Goal: Check status

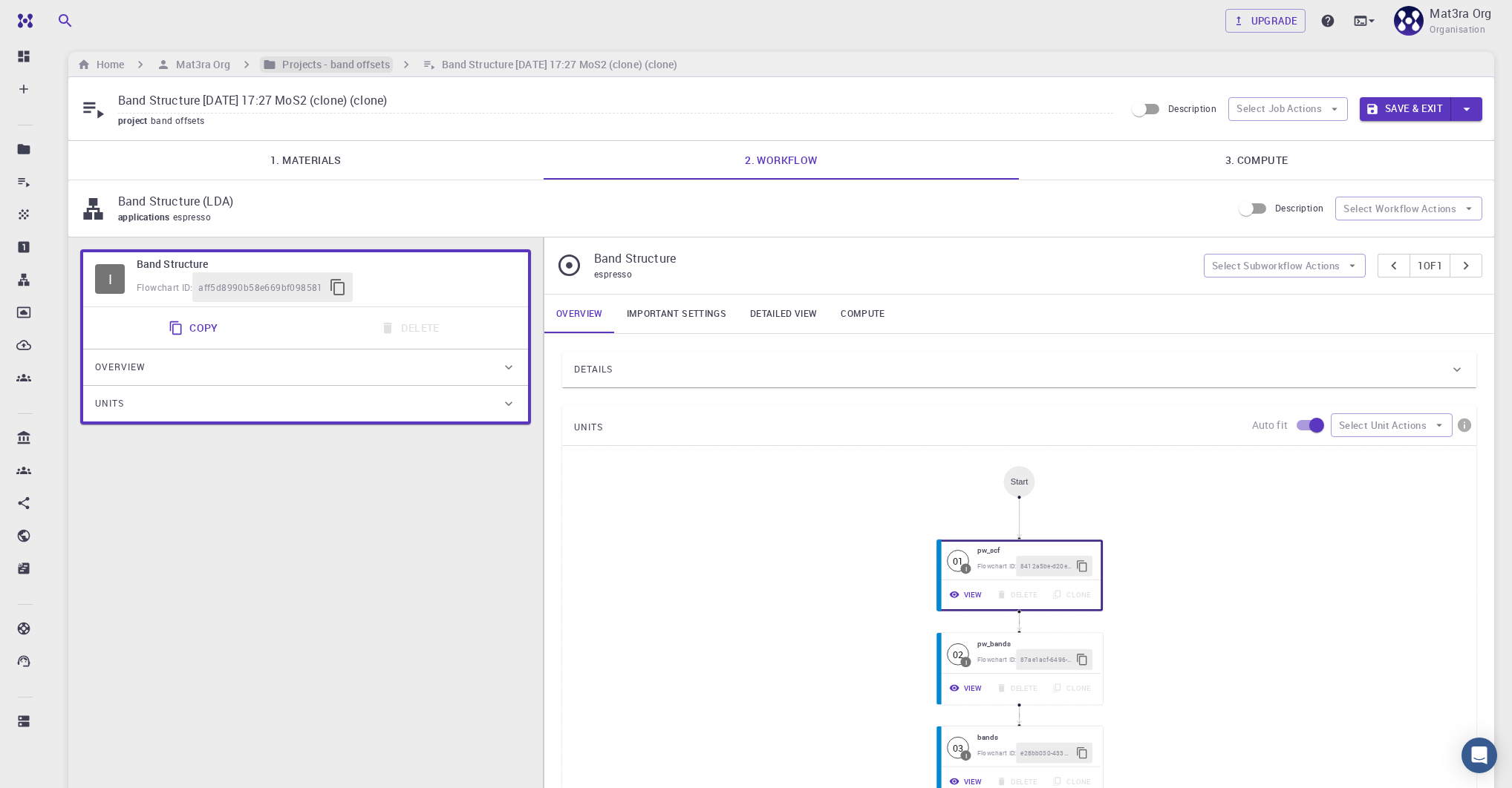
click at [337, 65] on h6 "Projects - band offsets" at bounding box center [332, 64] width 113 height 17
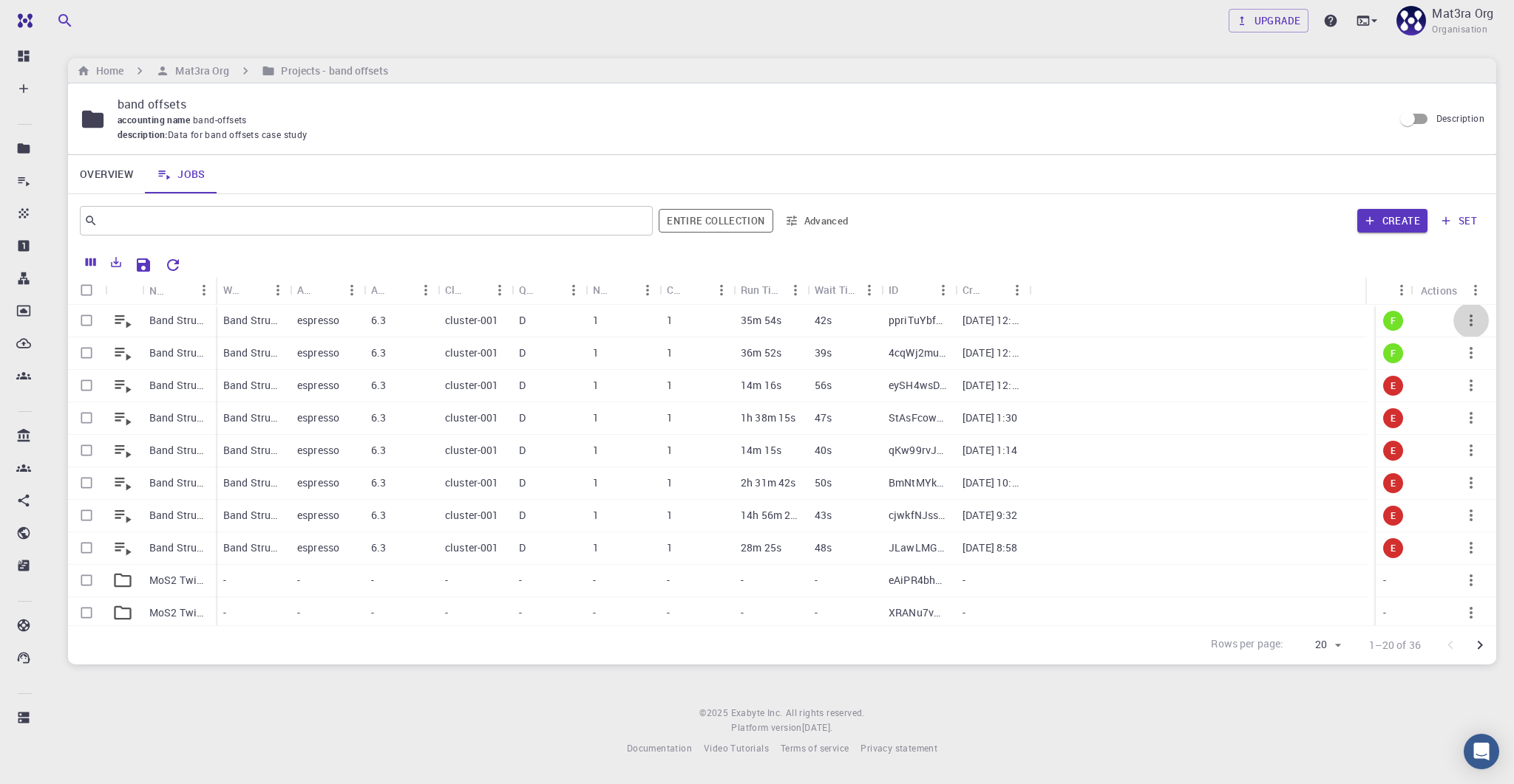
click at [1462, 317] on icon "button" at bounding box center [1471, 320] width 18 height 18
click at [1434, 427] on icon at bounding box center [1435, 426] width 14 height 14
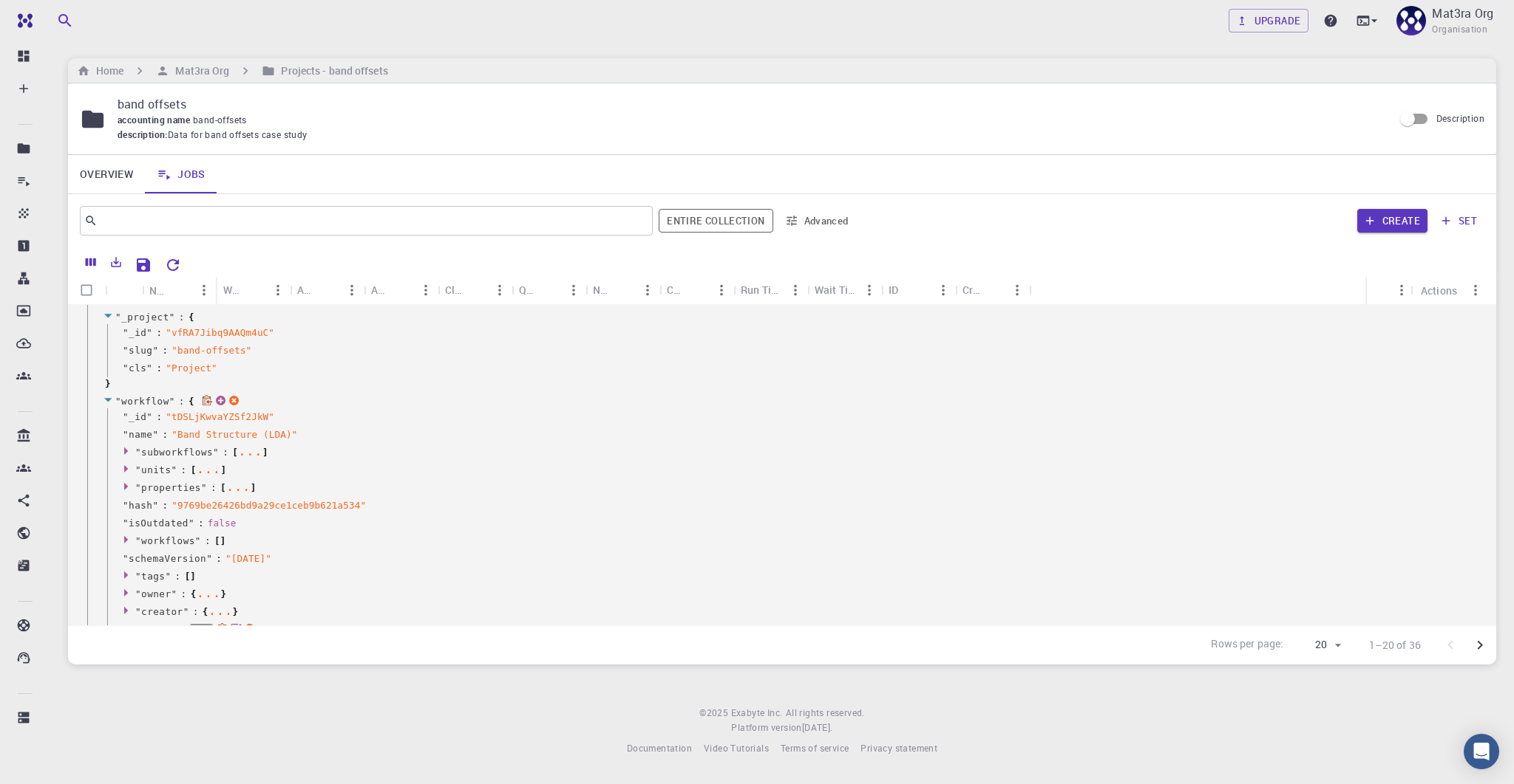
scroll to position [347, 0]
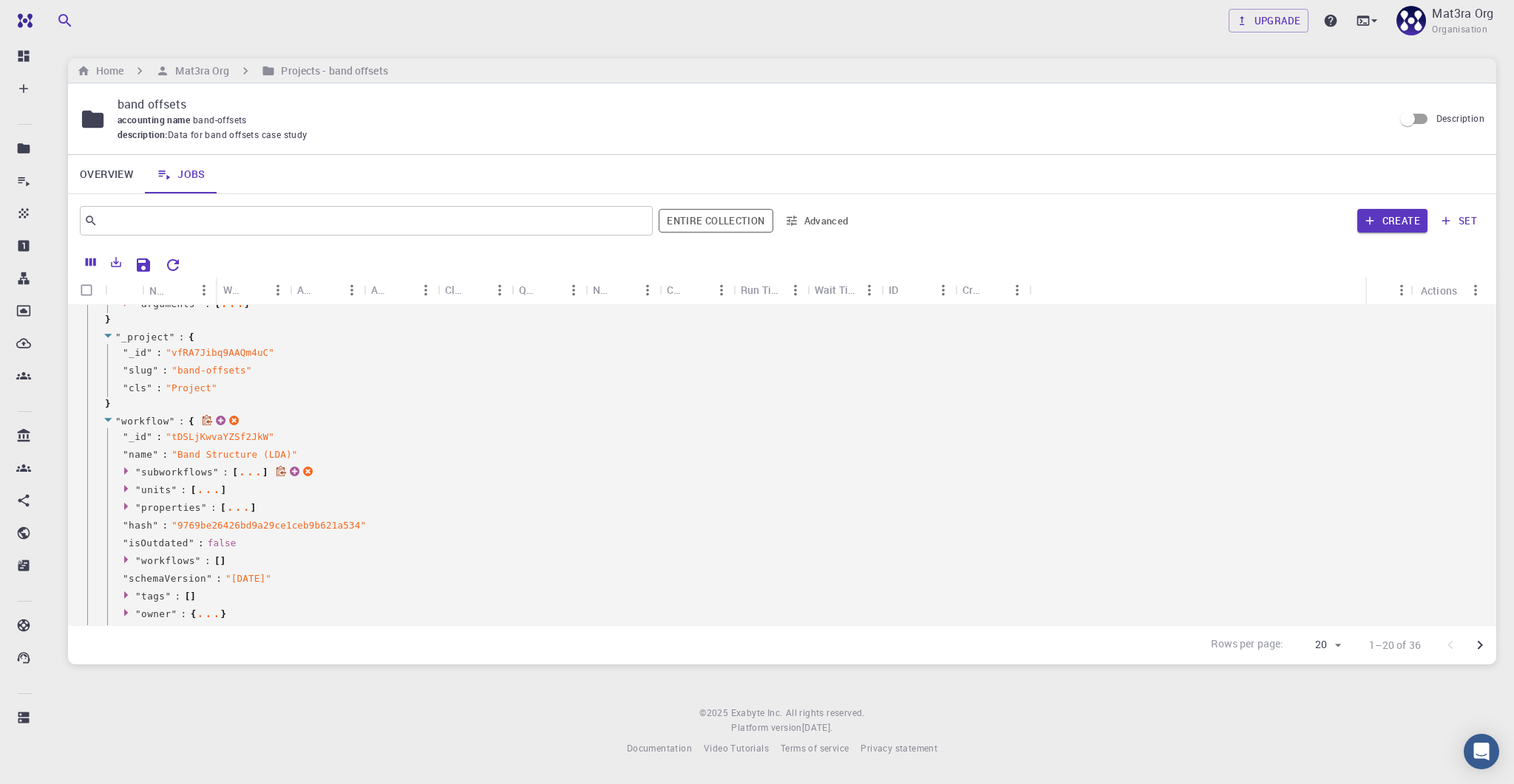
click at [132, 468] on icon at bounding box center [127, 471] width 11 height 10
click at [142, 500] on icon at bounding box center [147, 505] width 11 height 10
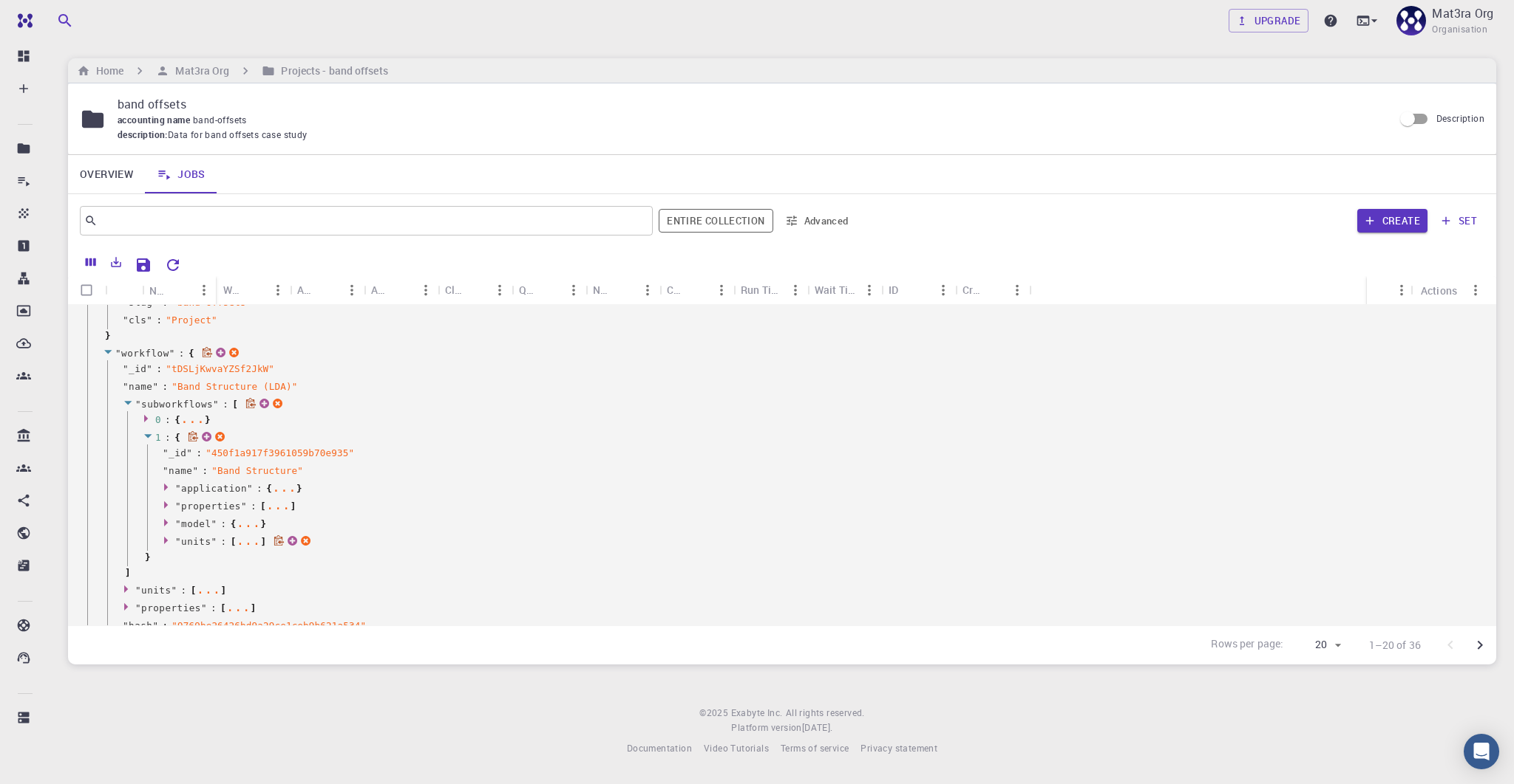
click at [164, 541] on icon at bounding box center [166, 541] width 4 height 8
click at [187, 568] on icon at bounding box center [187, 573] width 11 height 10
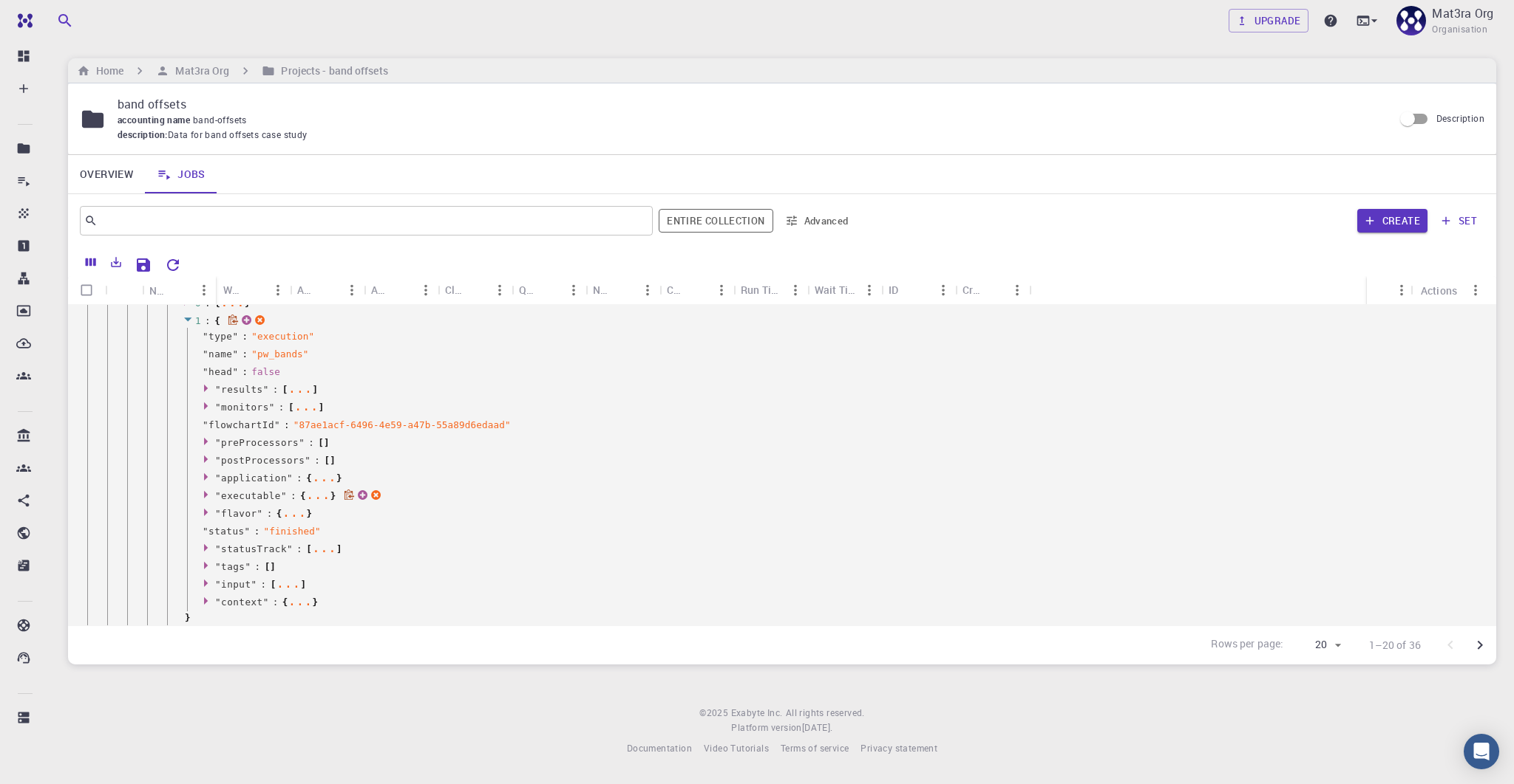
scroll to position [682, 0]
click at [203, 569] on icon at bounding box center [208, 570] width 11 height 10
click at [224, 583] on icon at bounding box center [226, 587] width 4 height 8
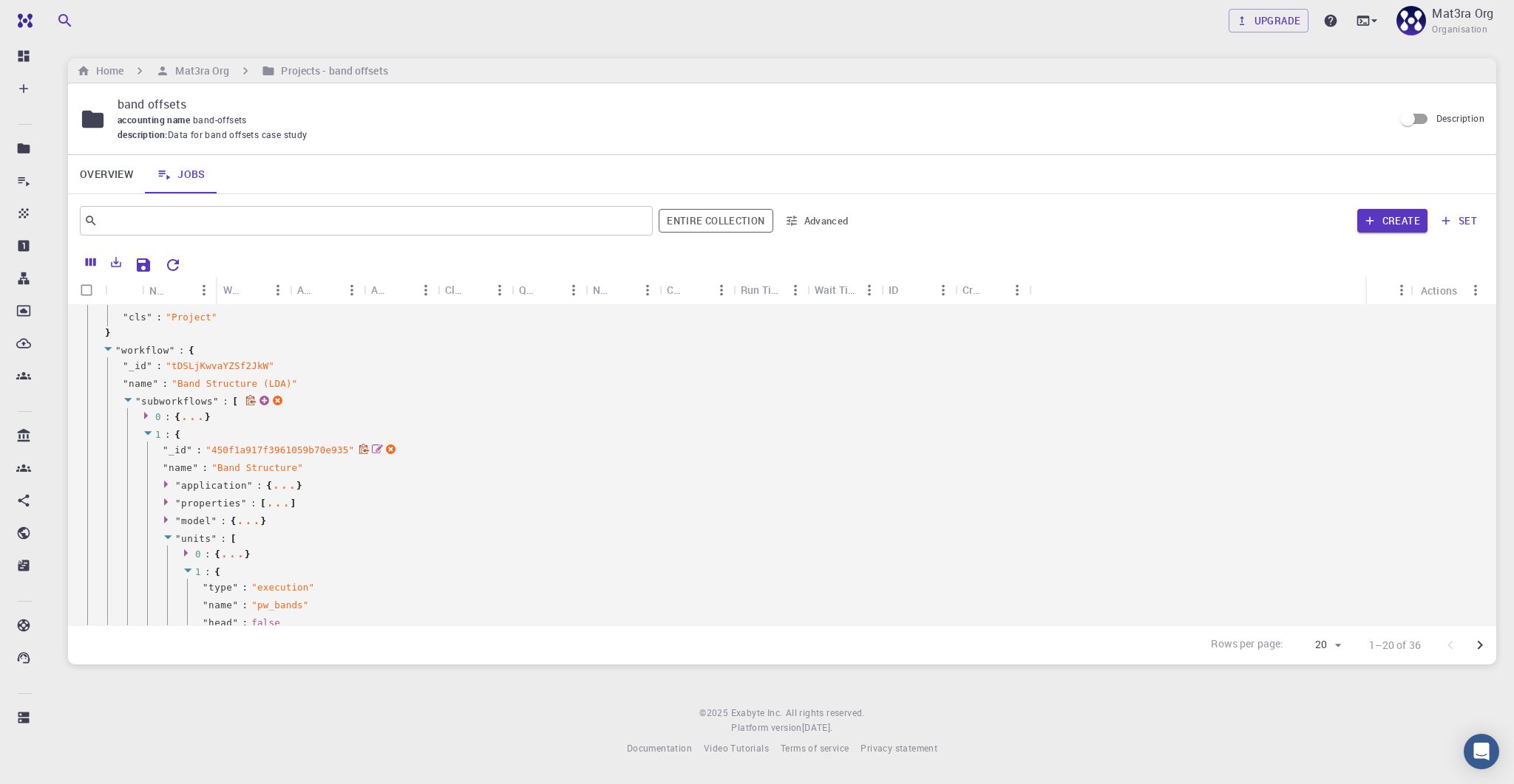
scroll to position [388, 0]
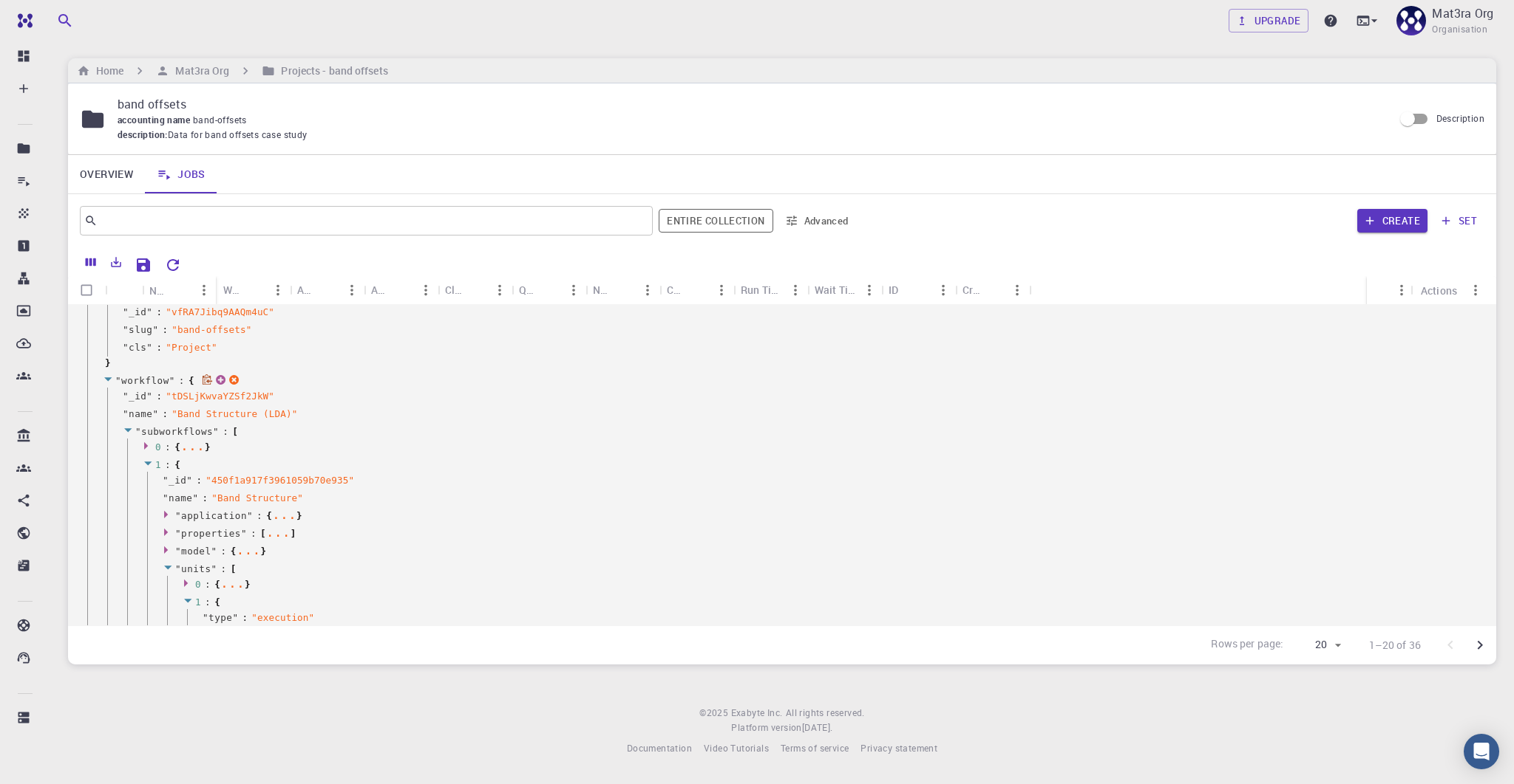
click at [146, 448] on icon at bounding box center [147, 446] width 11 height 10
click at [163, 565] on icon at bounding box center [168, 567] width 11 height 10
click at [182, 583] on icon at bounding box center [187, 583] width 11 height 10
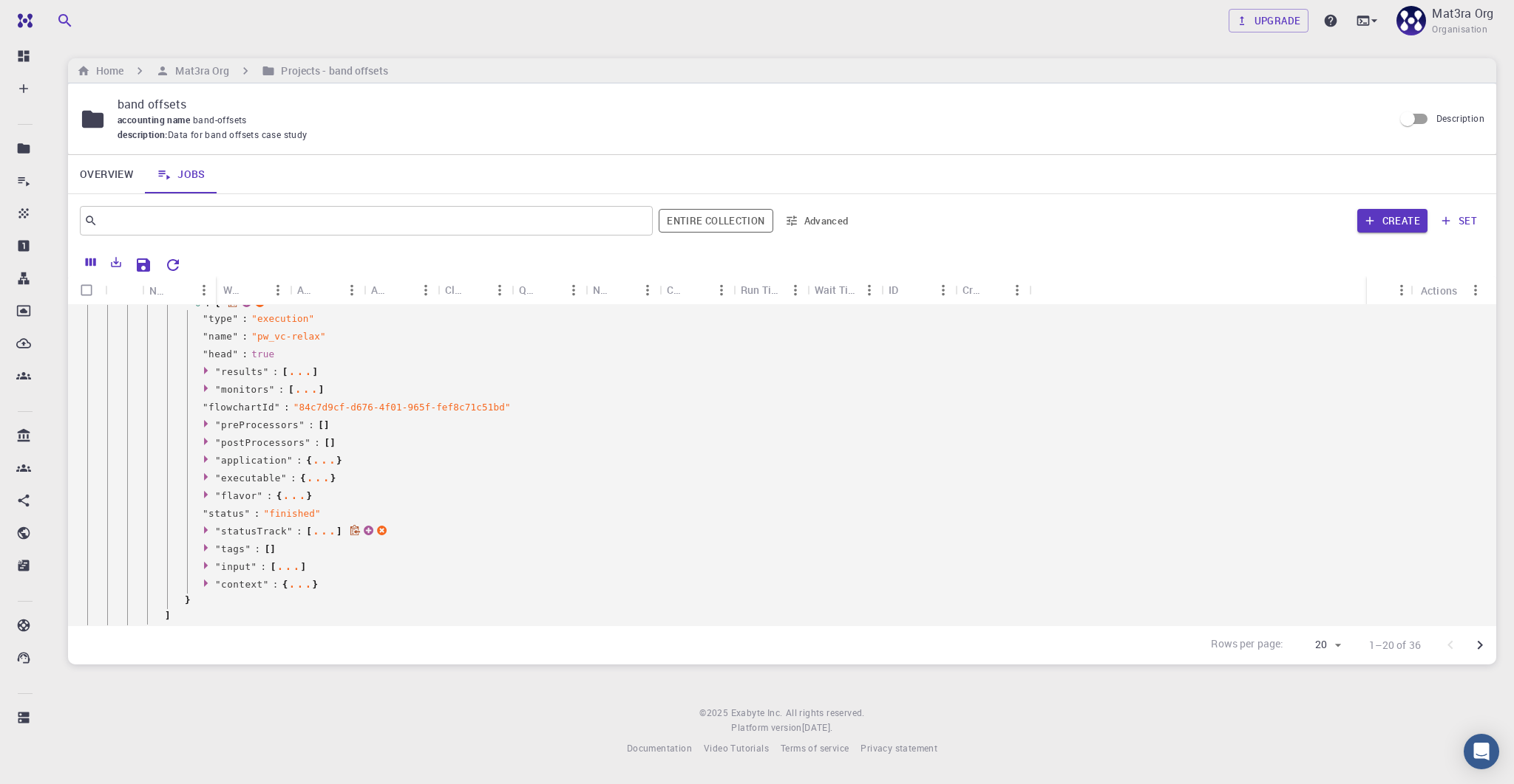
scroll to position [670, 0]
click at [203, 565] on icon at bounding box center [208, 564] width 11 height 10
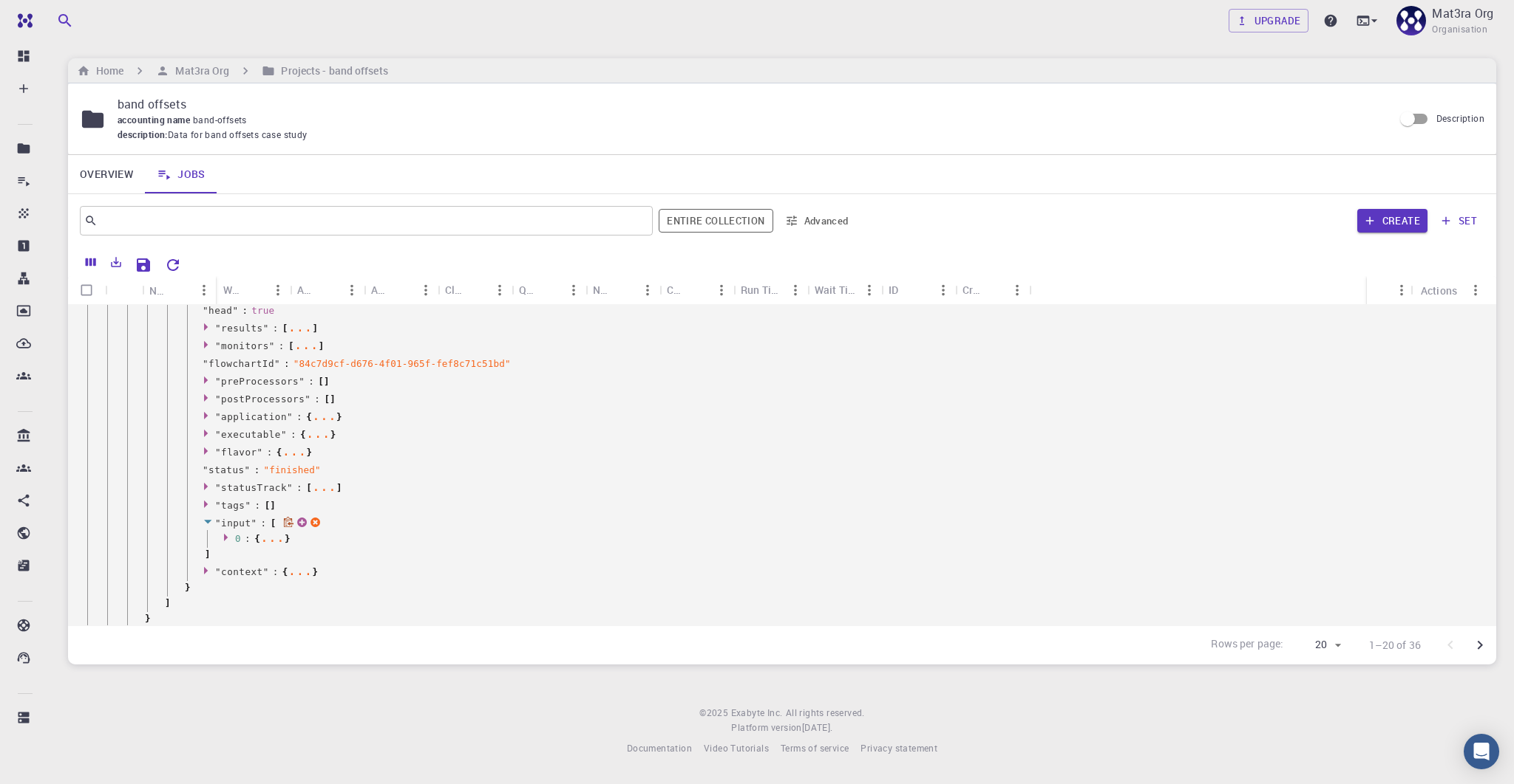
scroll to position [733, 0]
click at [226, 515] on icon at bounding box center [226, 517] width 4 height 8
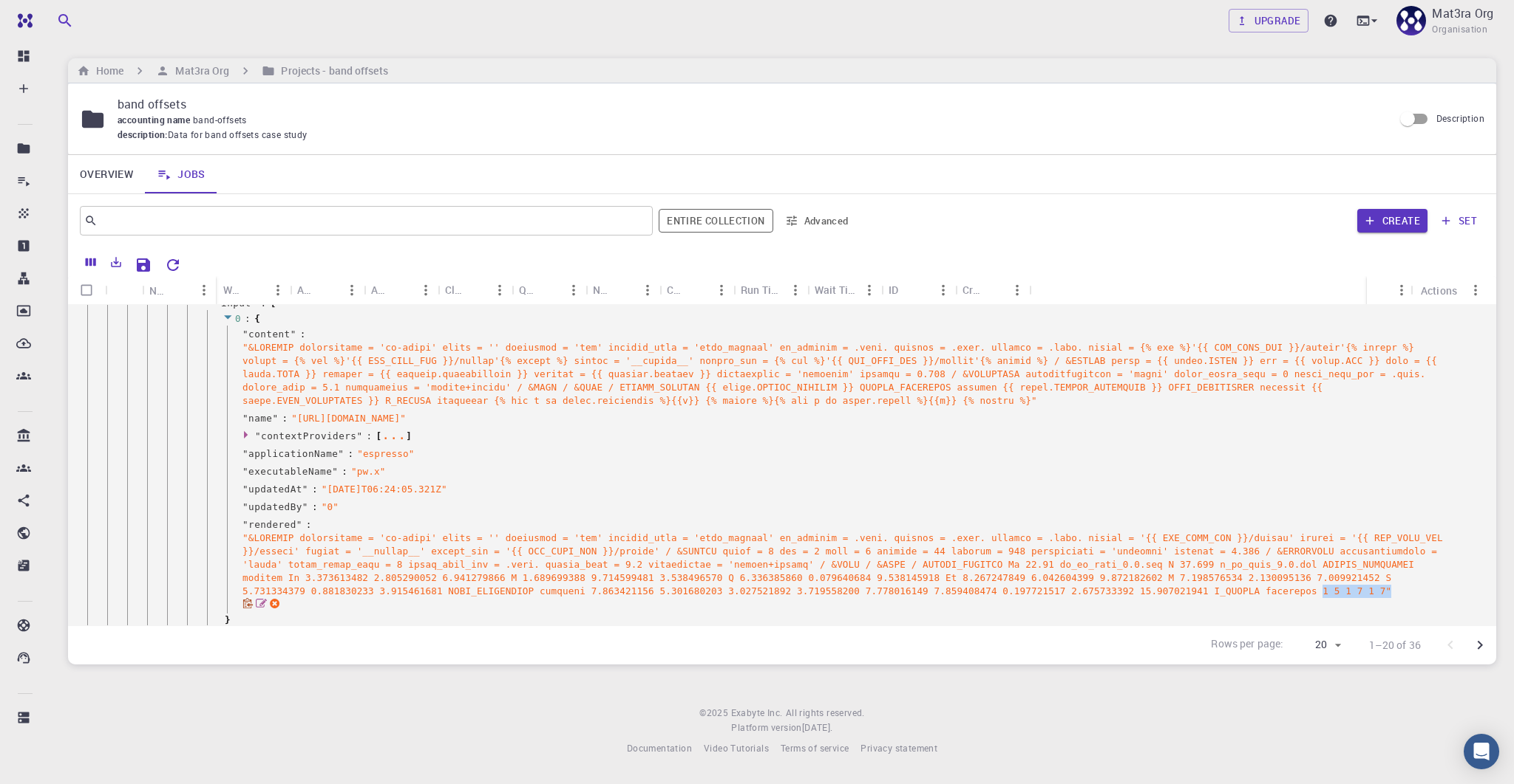
scroll to position [934, 0]
drag, startPoint x: 1403, startPoint y: 598, endPoint x: 270, endPoint y: 606, distance: 1133.0
click at [270, 596] on span "" "" at bounding box center [842, 564] width 1200 height 65
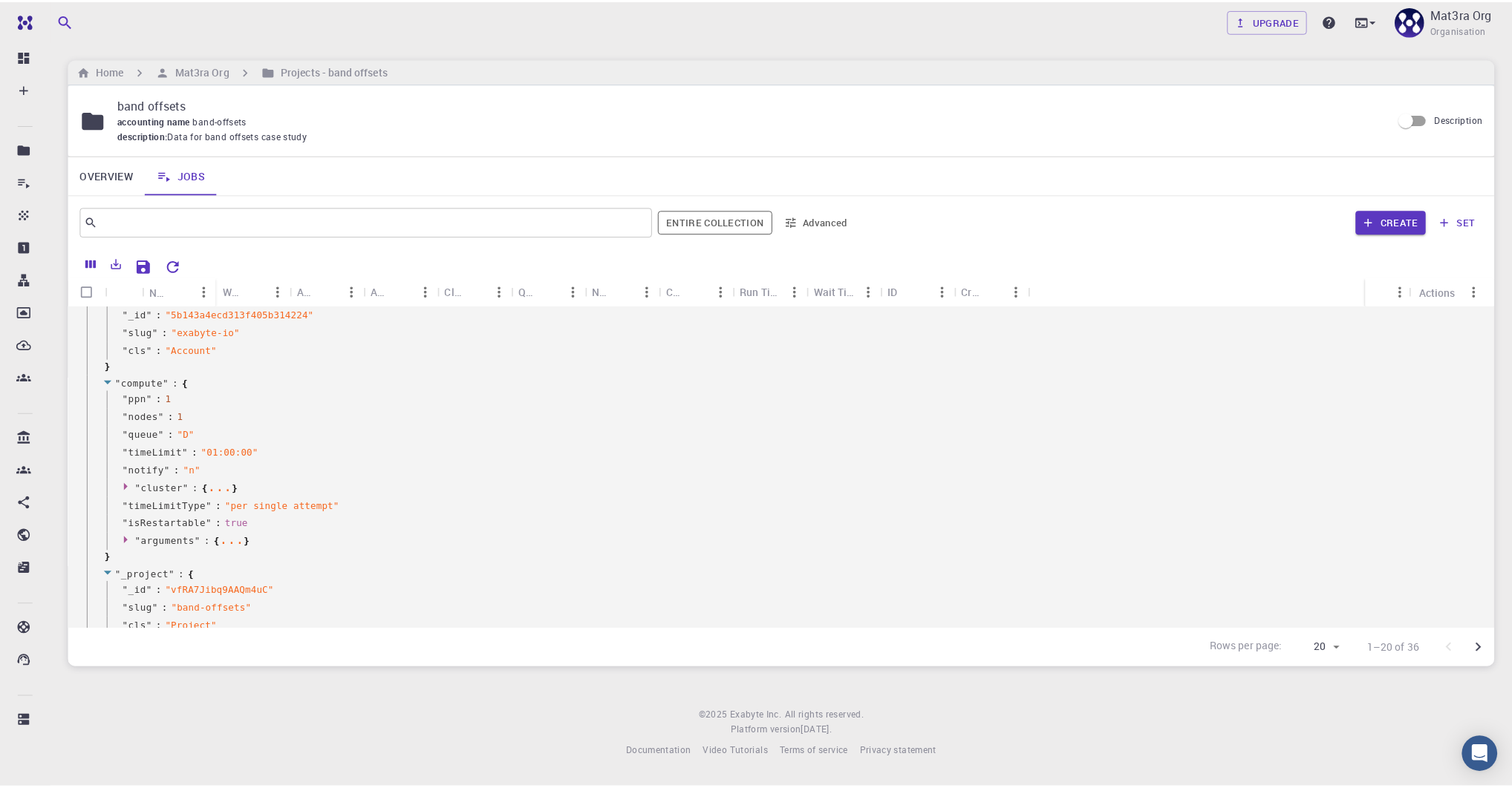
scroll to position [0, 0]
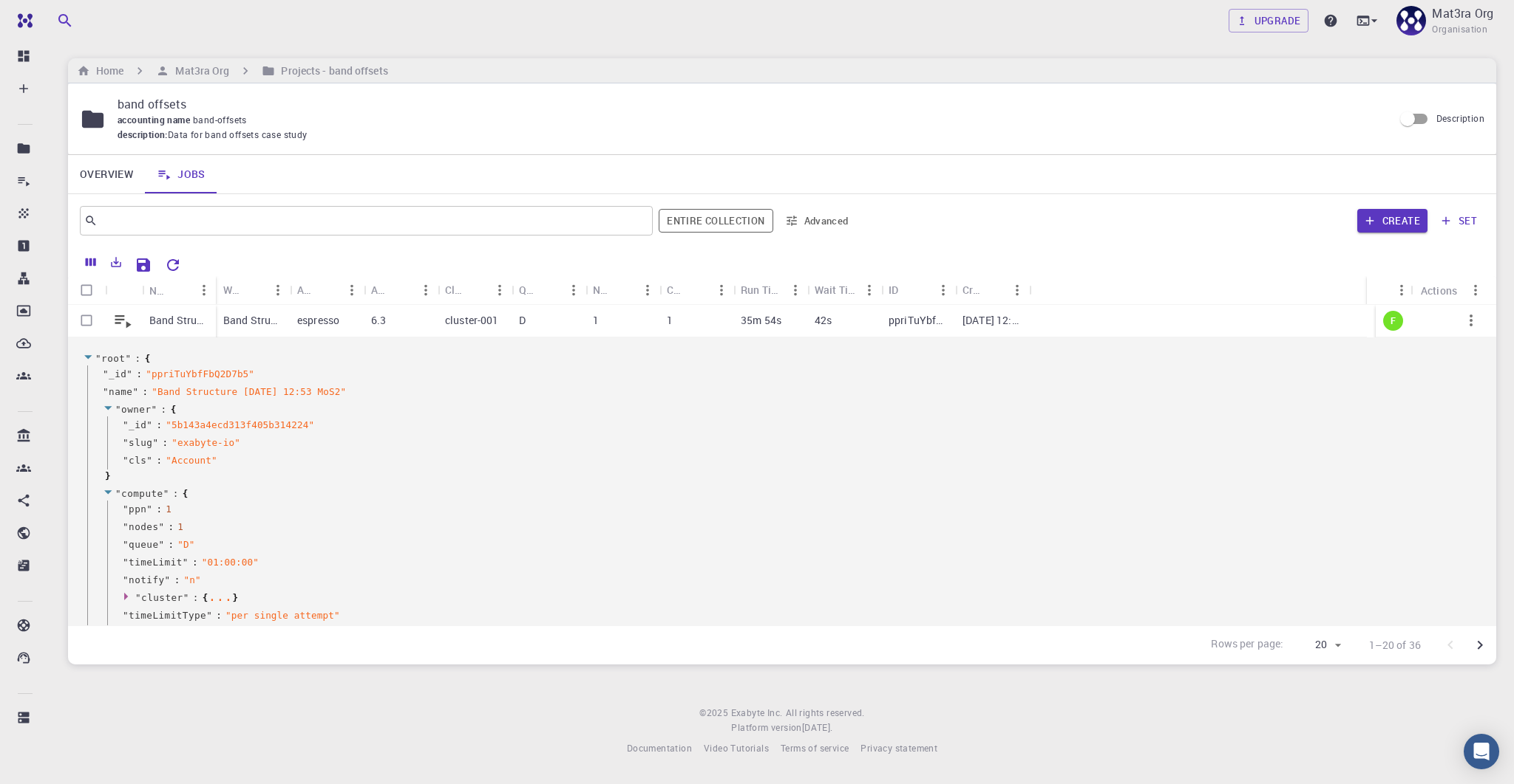
click at [157, 317] on p "Band Structure [DATE] 12:53 MoS2" at bounding box center [178, 320] width 59 height 15
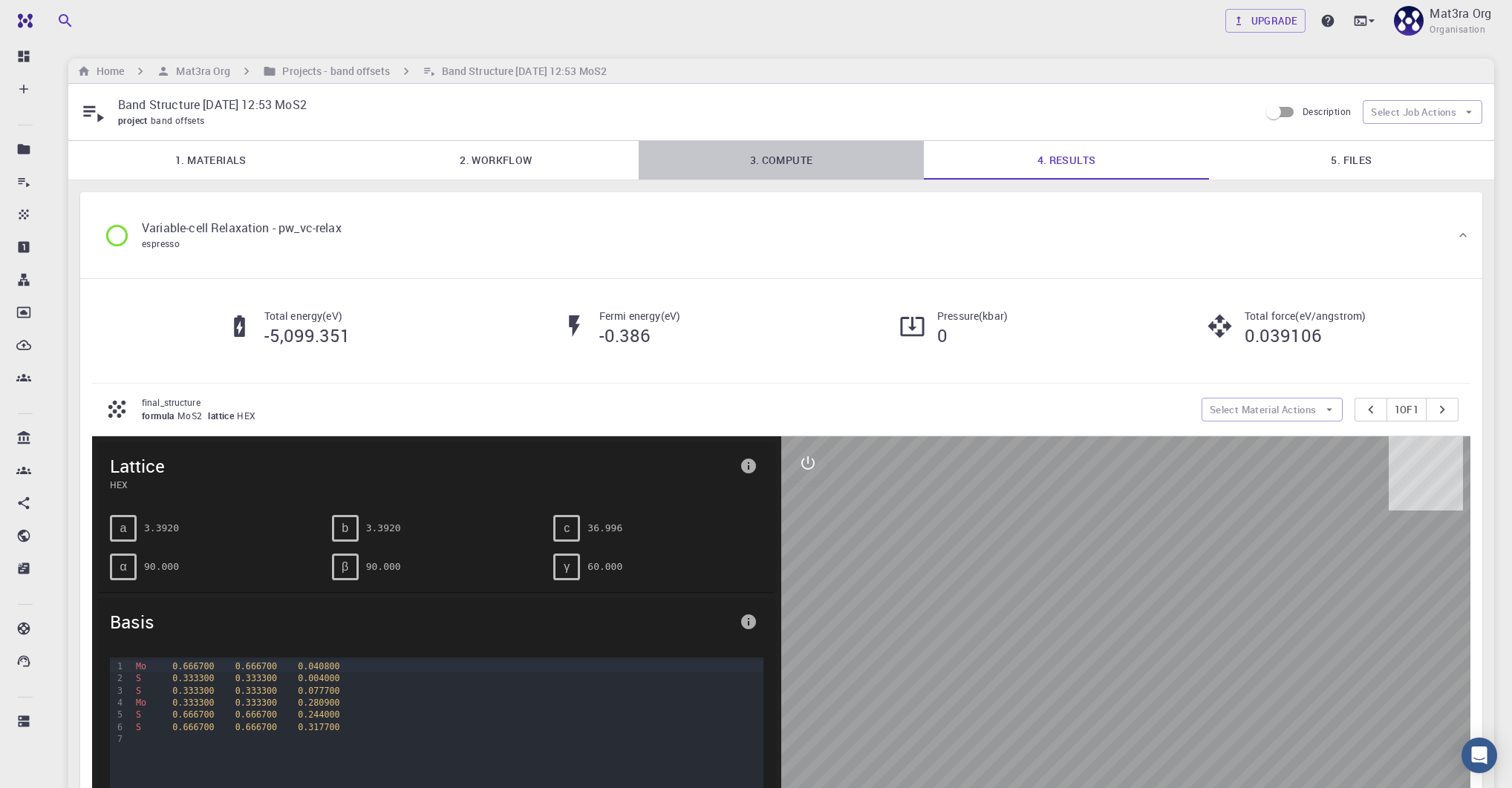
click at [756, 160] on link "3. Compute" at bounding box center [780, 160] width 285 height 38
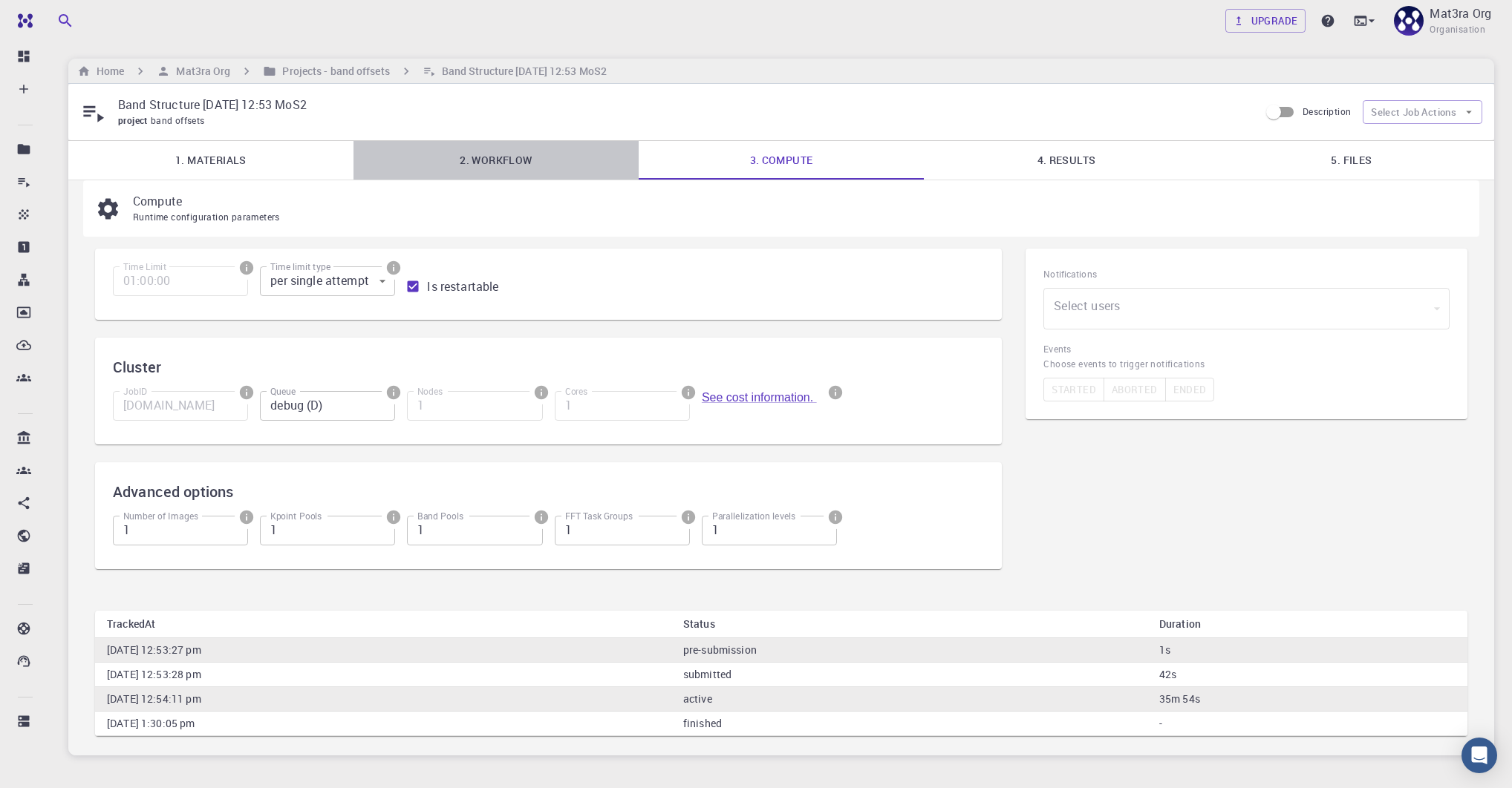
click at [477, 157] on link "2. Workflow" at bounding box center [495, 160] width 285 height 38
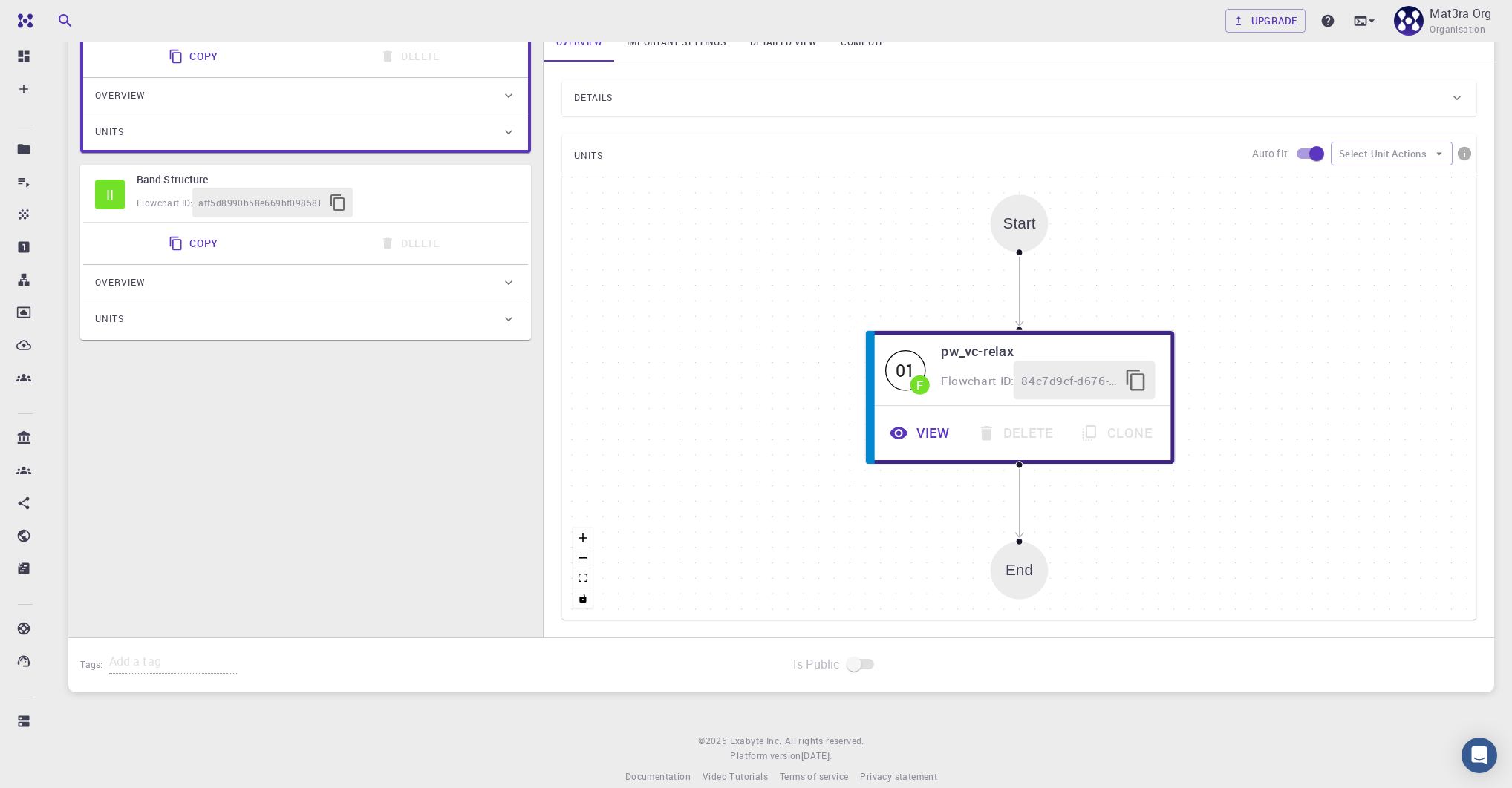
scroll to position [255, 0]
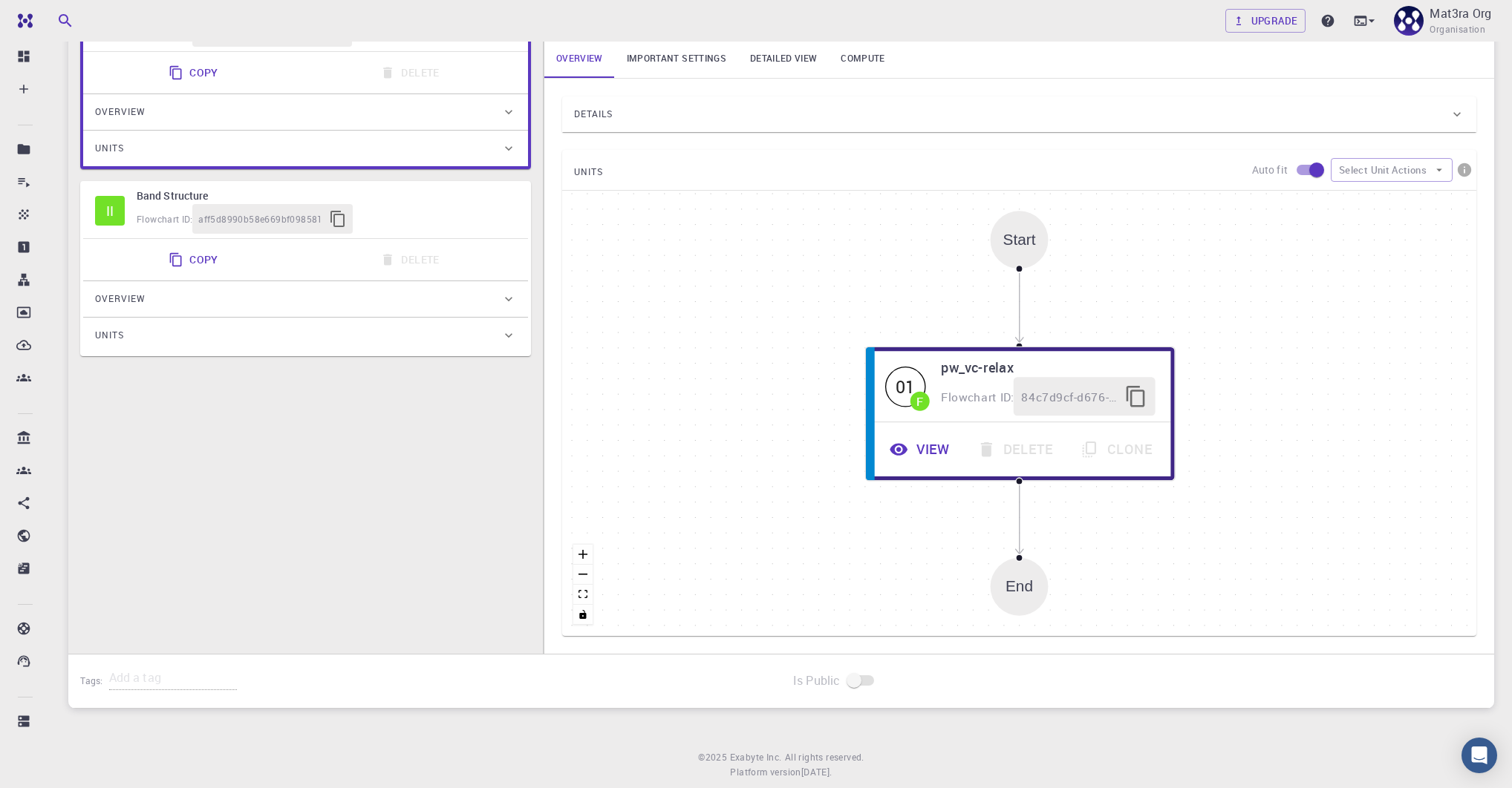
click at [591, 111] on span "Details" at bounding box center [593, 114] width 38 height 24
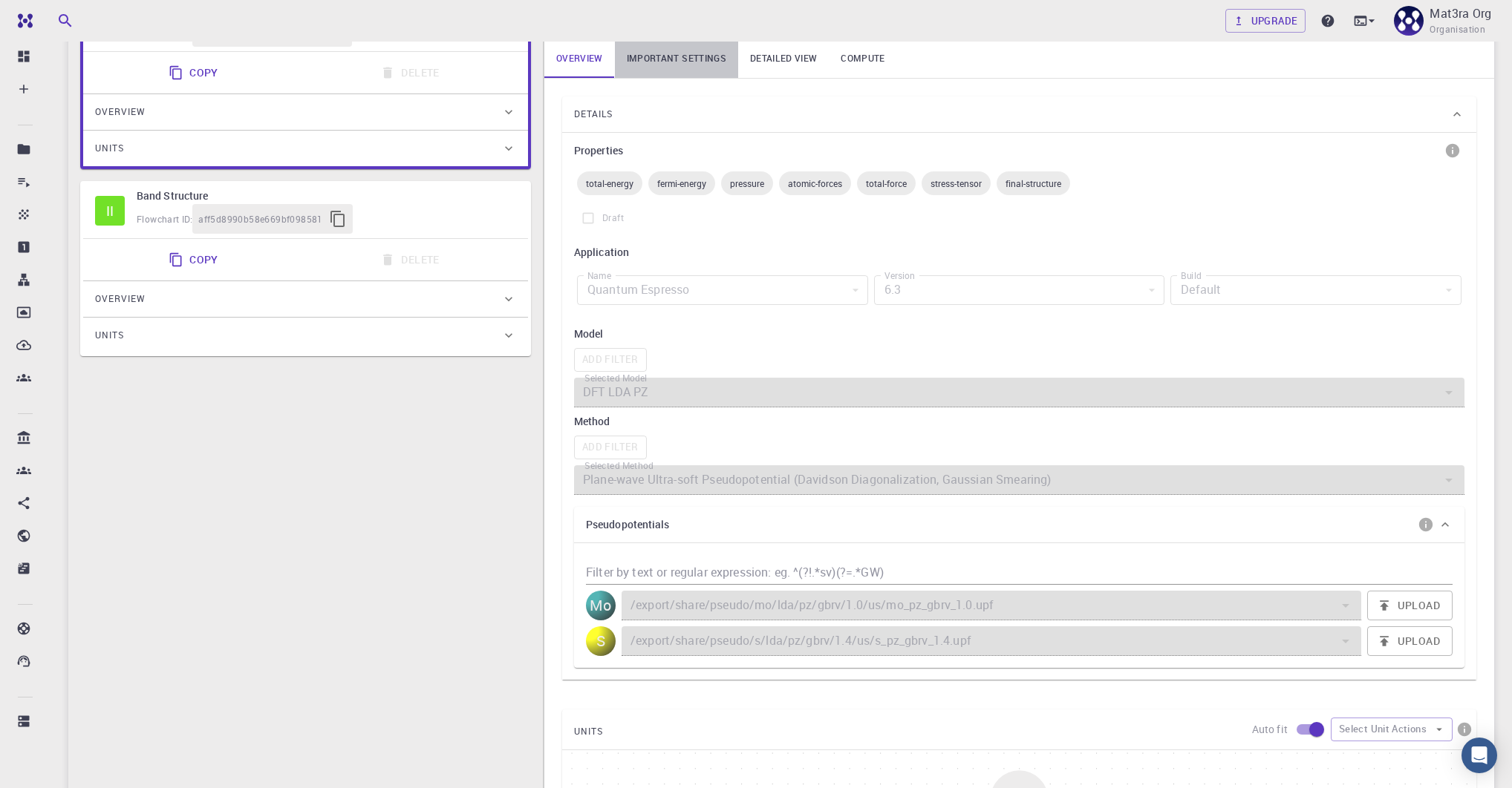
click at [666, 54] on link "Important settings" at bounding box center [676, 58] width 123 height 38
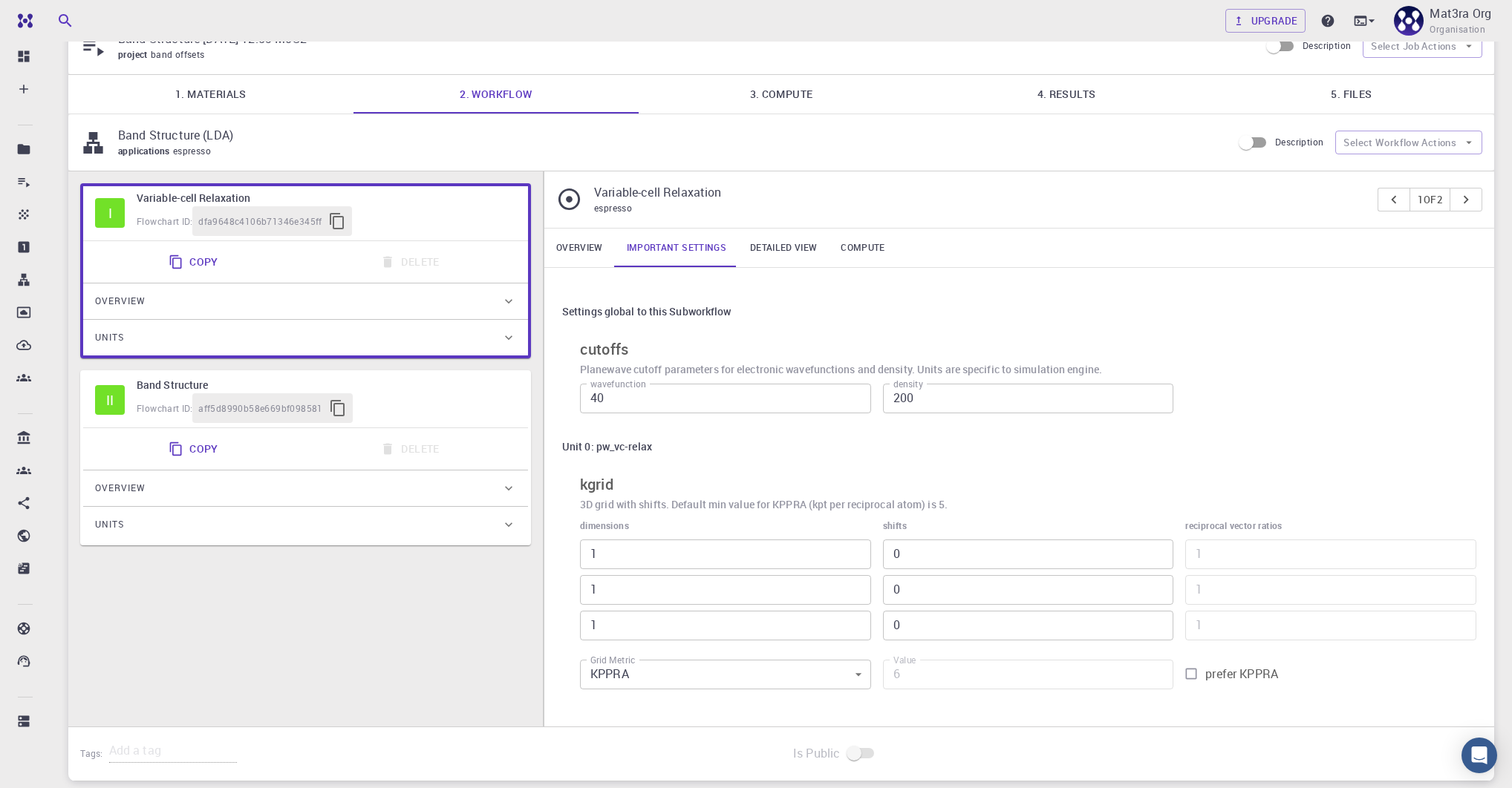
scroll to position [44, 0]
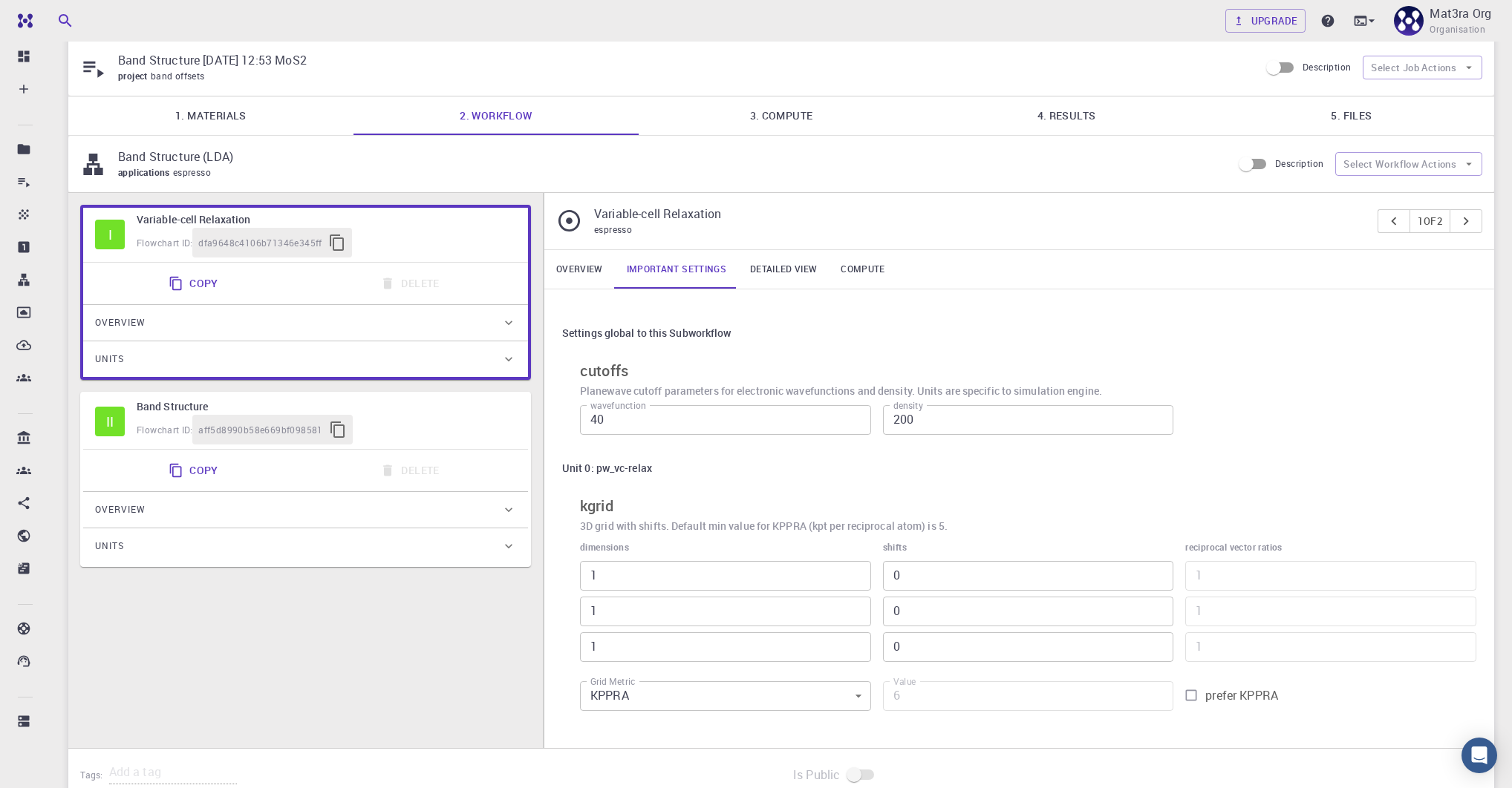
click at [576, 264] on link "Overview" at bounding box center [579, 269] width 71 height 38
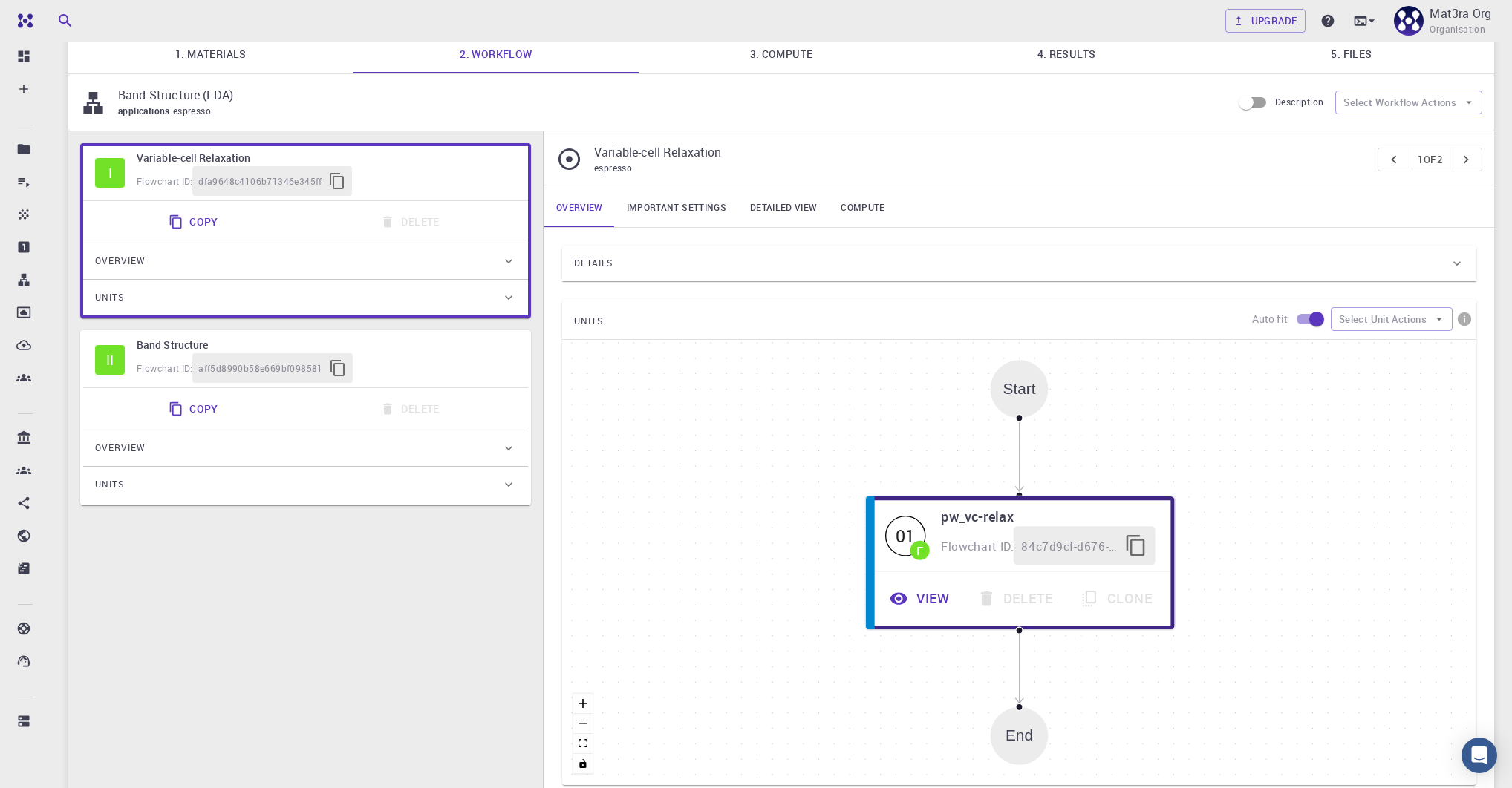
scroll to position [115, 0]
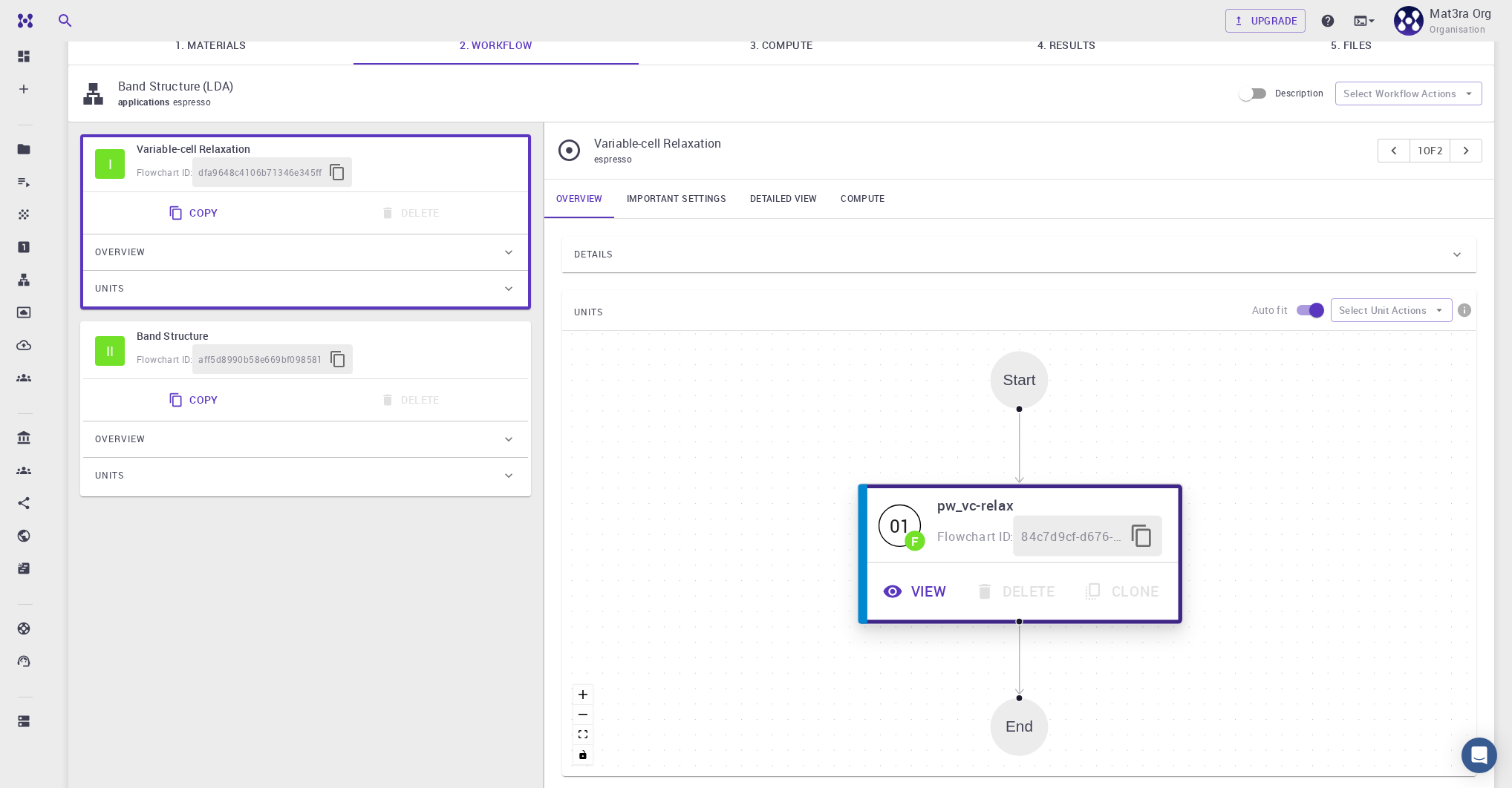
click at [913, 586] on button "View" at bounding box center [915, 591] width 92 height 40
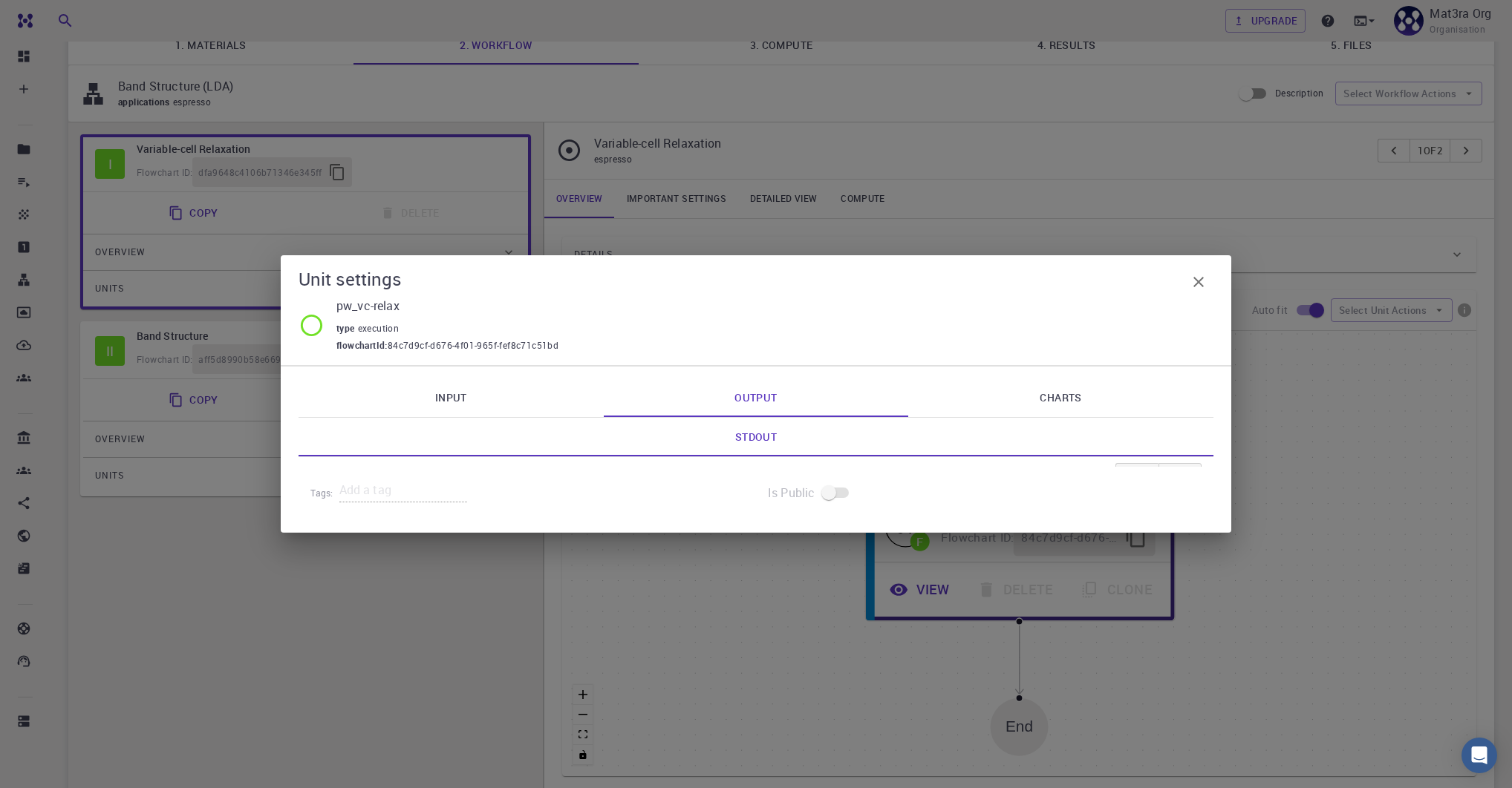
click at [437, 392] on link "Input" at bounding box center [451, 397] width 305 height 38
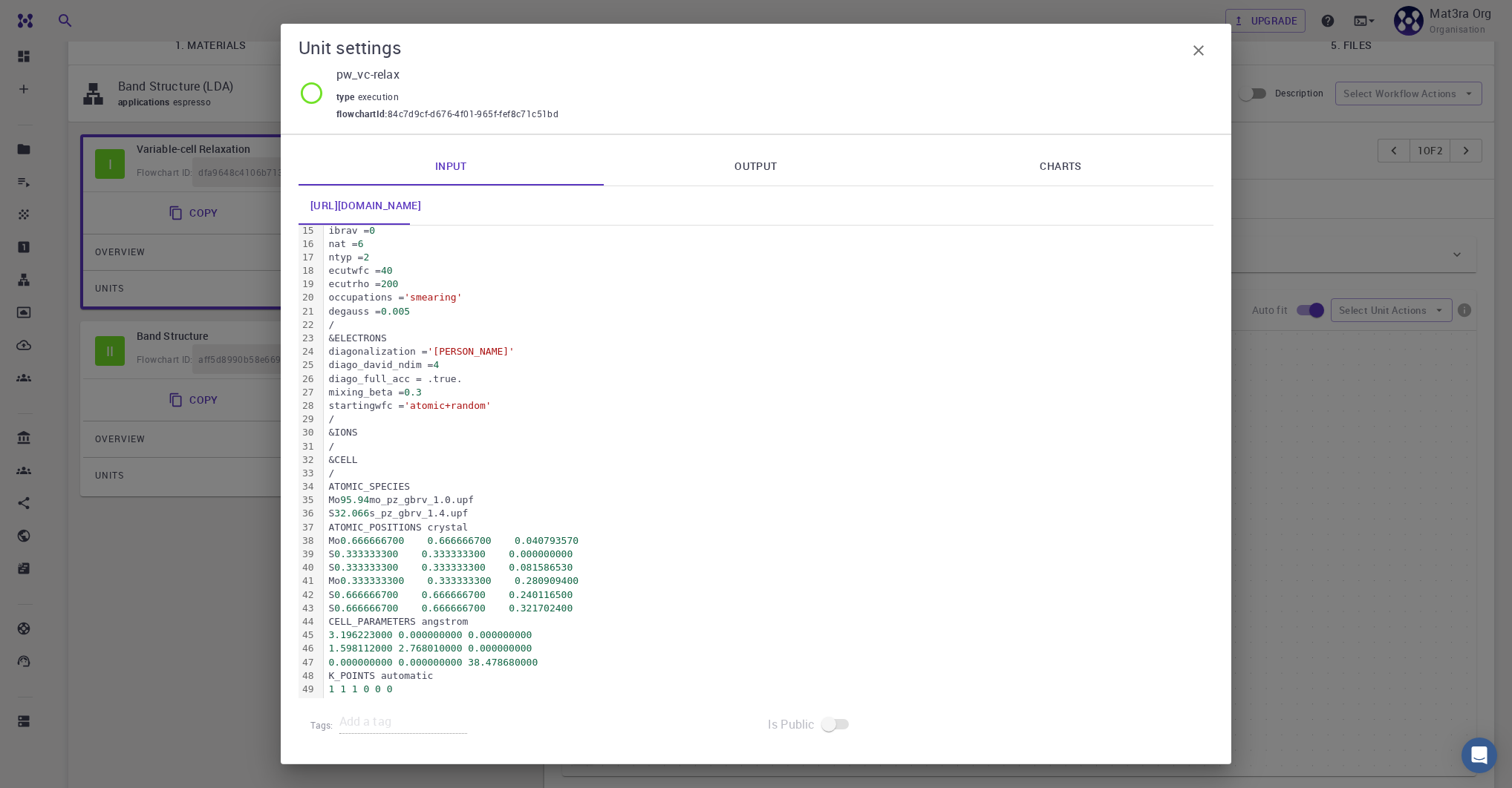
scroll to position [290, 0]
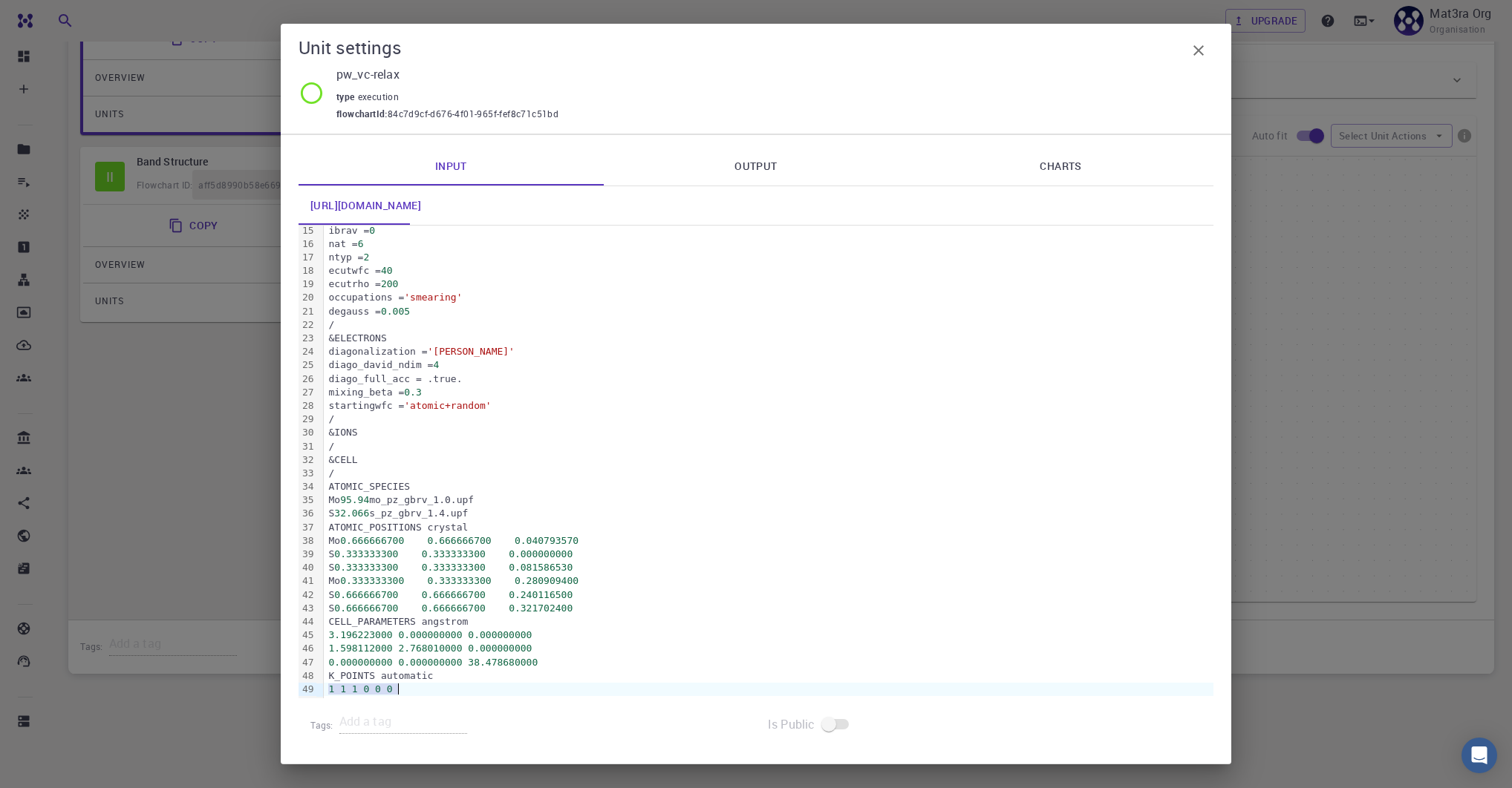
drag, startPoint x: 329, startPoint y: 689, endPoint x: 397, endPoint y: 689, distance: 68.0
click at [397, 689] on div "1 1 1 0 0 0" at bounding box center [768, 690] width 889 height 14
click at [233, 411] on div "Unit settings pw_vc-relax type execution flowchartId : 84c7d9cf-d676-4f01-965f-…" at bounding box center [756, 394] width 1512 height 788
